Goal: Task Accomplishment & Management: Complete application form

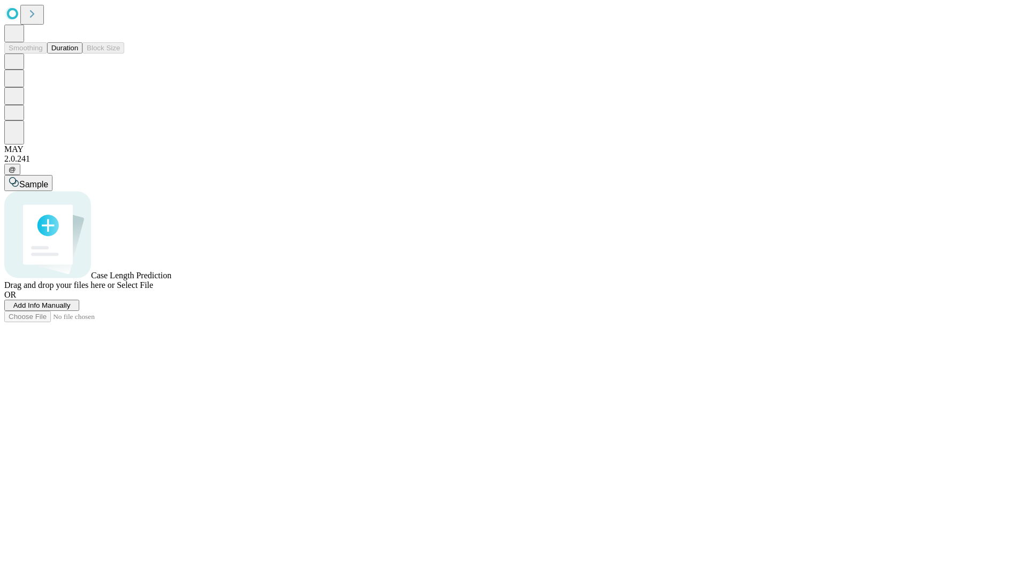
click at [78, 54] on button "Duration" at bounding box center [64, 47] width 35 height 11
click at [71, 309] on span "Add Info Manually" at bounding box center [41, 305] width 57 height 8
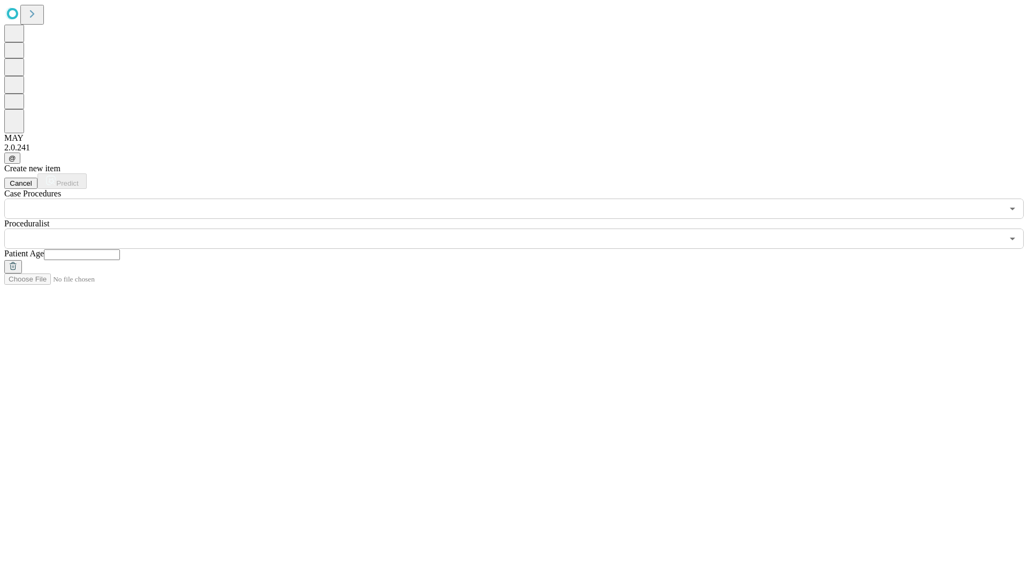
click at [120, 249] on input "text" at bounding box center [82, 254] width 76 height 11
type input "**"
click at [521, 229] on input "text" at bounding box center [503, 239] width 998 height 20
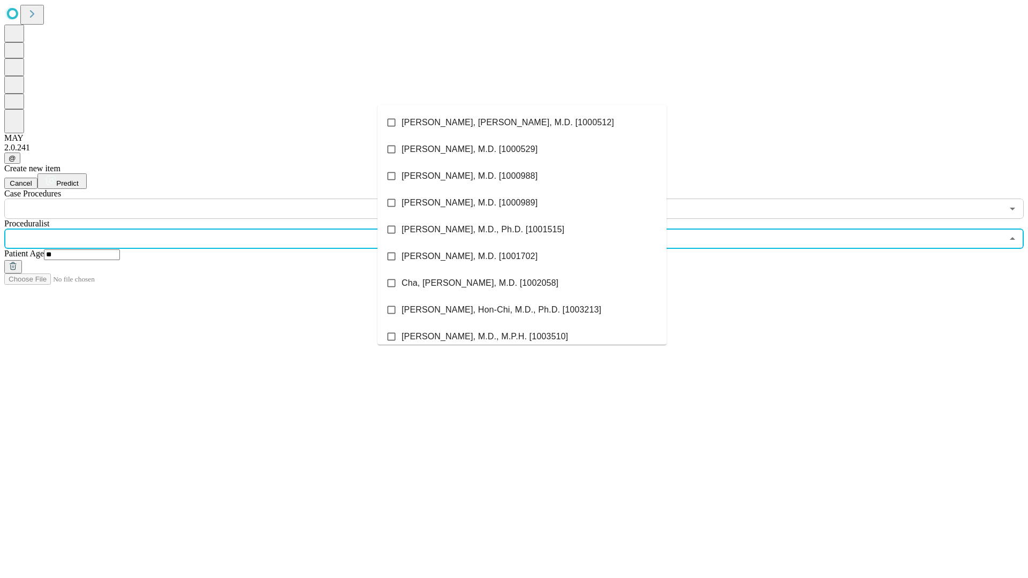
click at [522, 123] on li "[PERSON_NAME], [PERSON_NAME], M.D. [1000512]" at bounding box center [521, 122] width 289 height 27
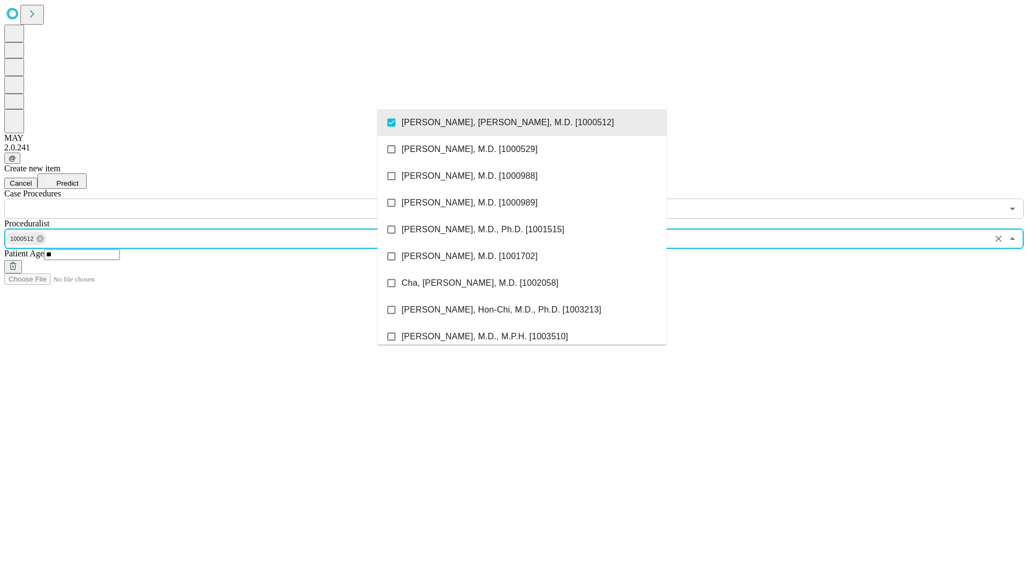
click at [225, 199] on input "text" at bounding box center [503, 209] width 998 height 20
